Goal: Navigation & Orientation: Find specific page/section

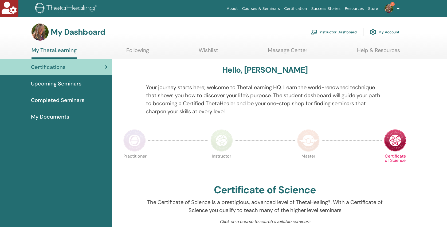
click at [324, 29] on link "Instructor Dashboard" at bounding box center [334, 32] width 46 height 12
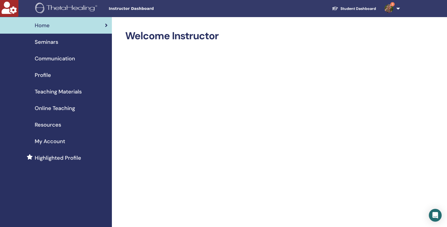
click at [356, 7] on link "Student Dashboard" at bounding box center [354, 9] width 53 height 10
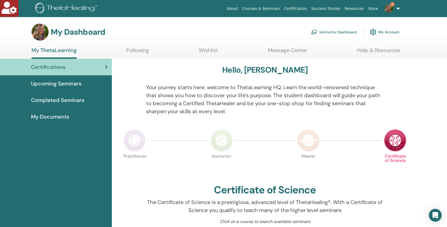
click at [47, 116] on span "My Documents" at bounding box center [50, 117] width 38 height 8
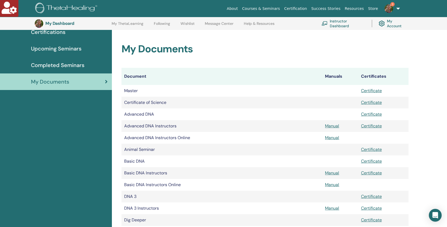
scroll to position [44, 0]
